Goal: Check status: Check status

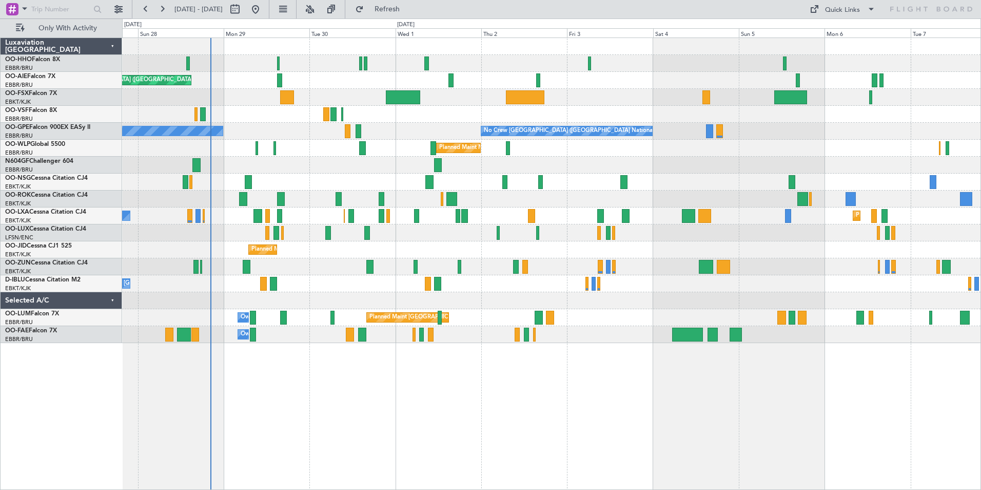
click at [157, 294] on div "Planned Maint Geneva (Cointrin) Planned Maint [GEOGRAPHIC_DATA] ([GEOGRAPHIC_DA…" at bounding box center [551, 190] width 859 height 305
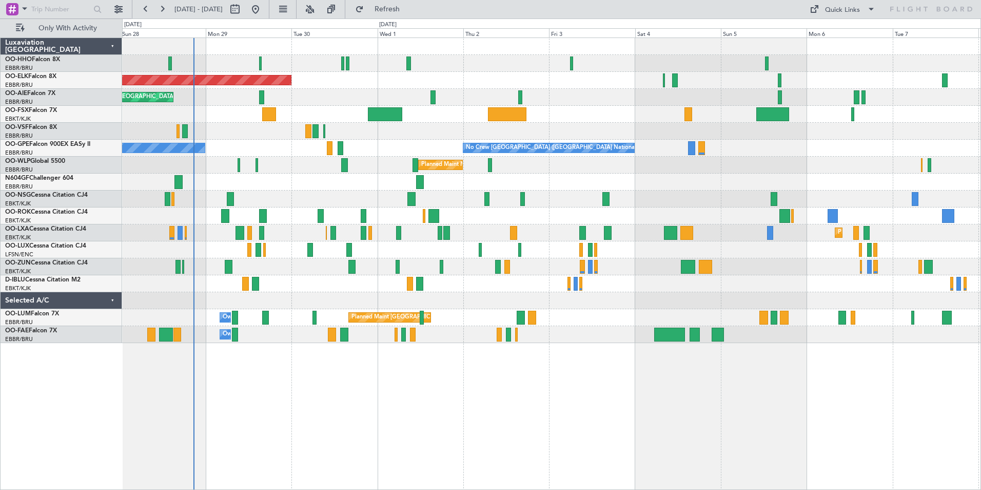
click at [351, 1] on button "Refresh" at bounding box center [382, 9] width 62 height 16
click at [412, 14] on button "Refresh" at bounding box center [382, 9] width 62 height 16
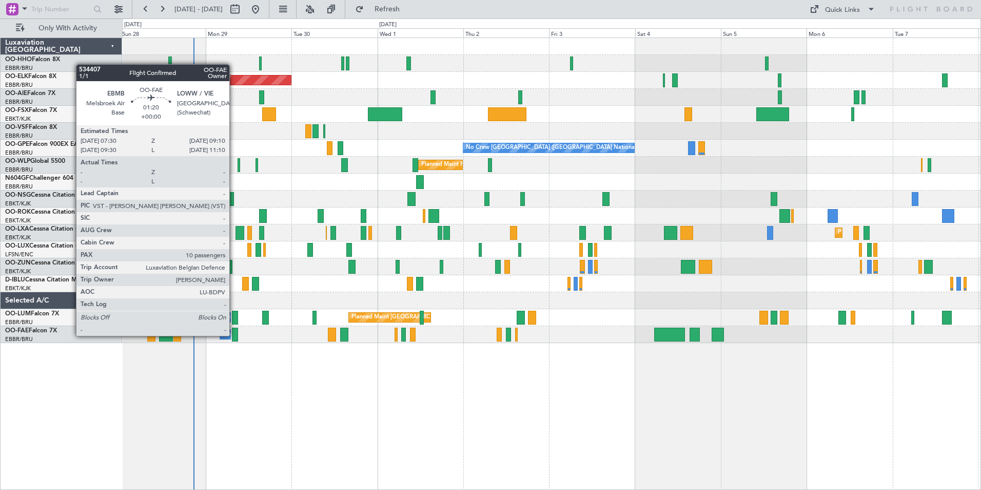
click at [234, 335] on div at bounding box center [235, 334] width 6 height 14
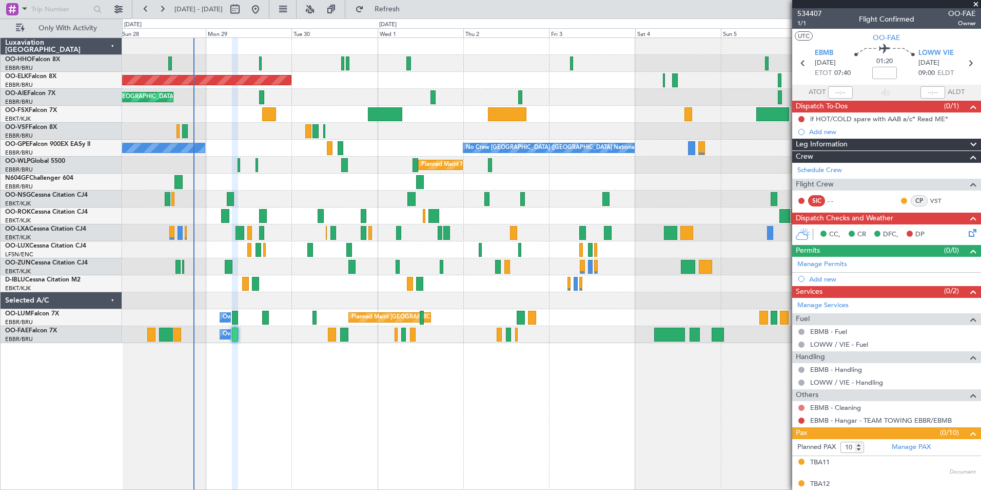
click at [801, 409] on button at bounding box center [802, 407] width 6 height 6
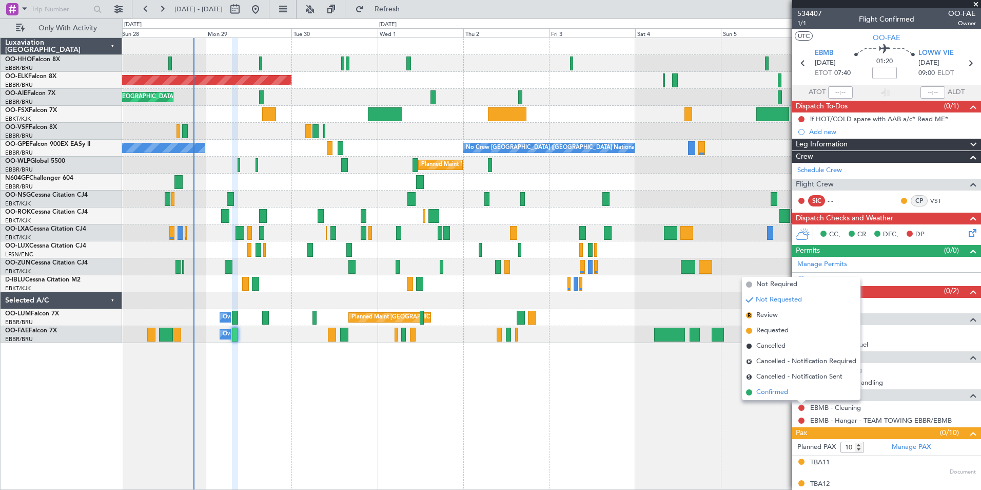
click at [748, 391] on span at bounding box center [749, 392] width 6 height 6
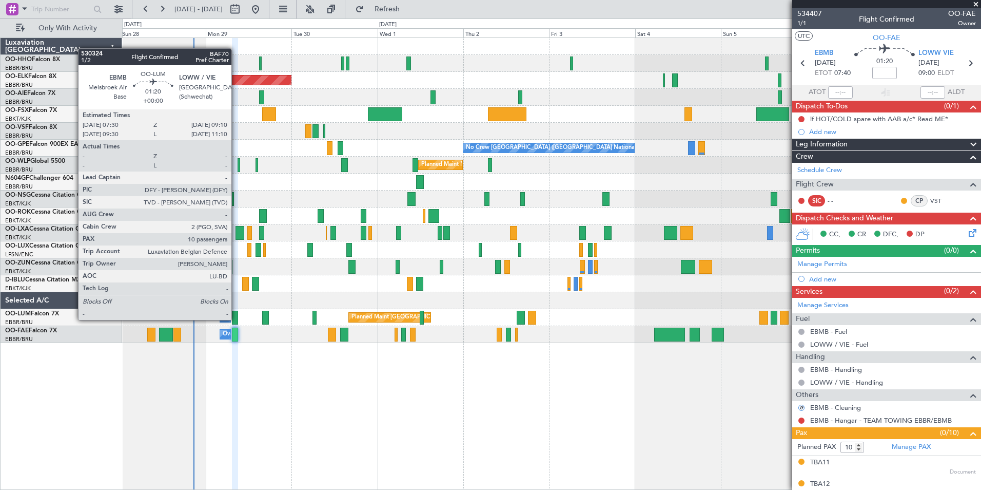
click at [235, 318] on div at bounding box center [235, 317] width 6 height 14
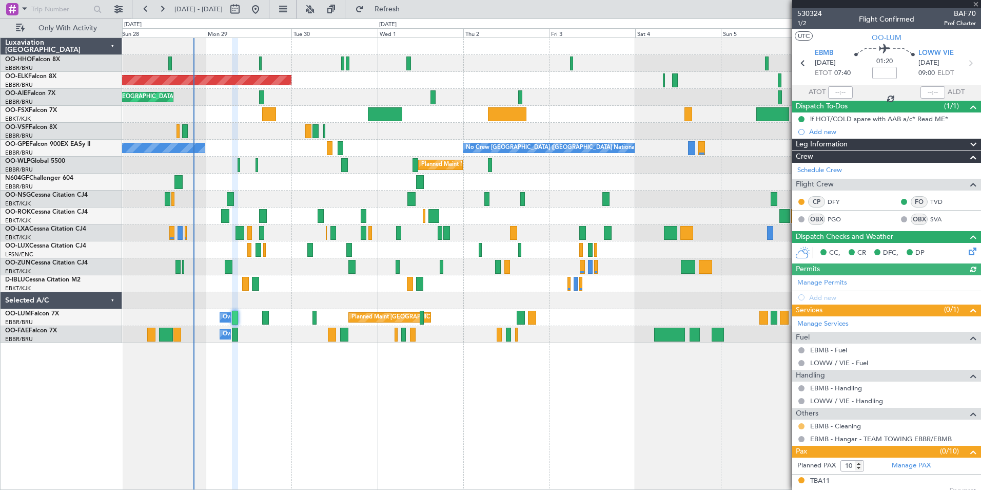
click at [799, 424] on button at bounding box center [802, 426] width 6 height 6
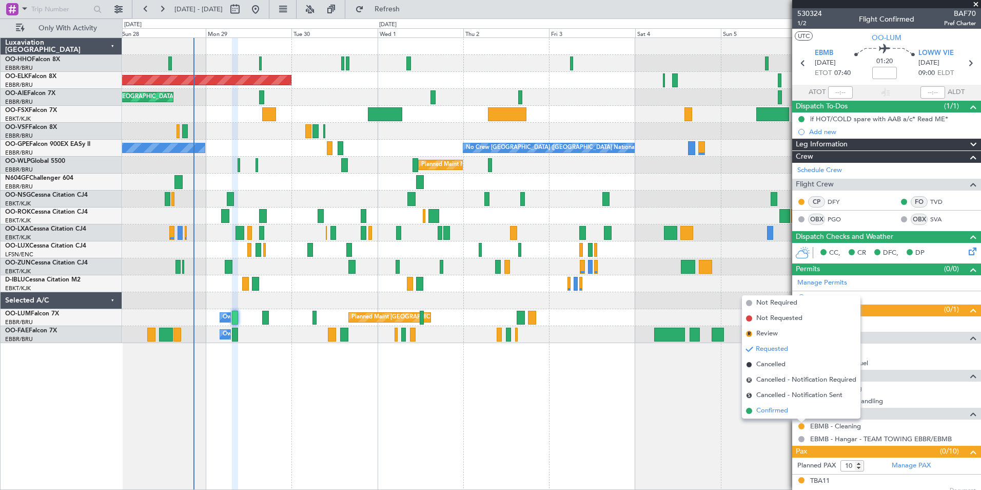
click at [750, 410] on span at bounding box center [749, 410] width 6 height 6
